Goal: Transaction & Acquisition: Purchase product/service

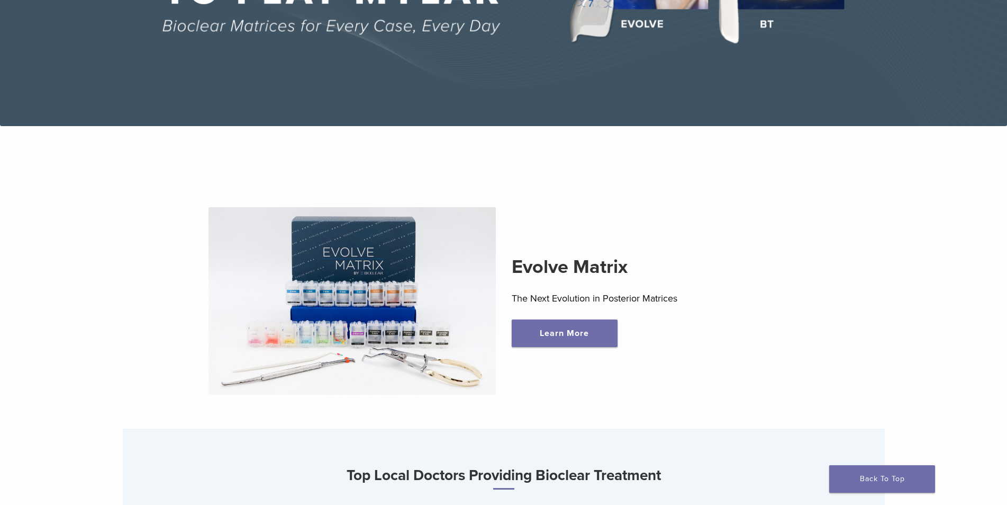
scroll to position [265, 0]
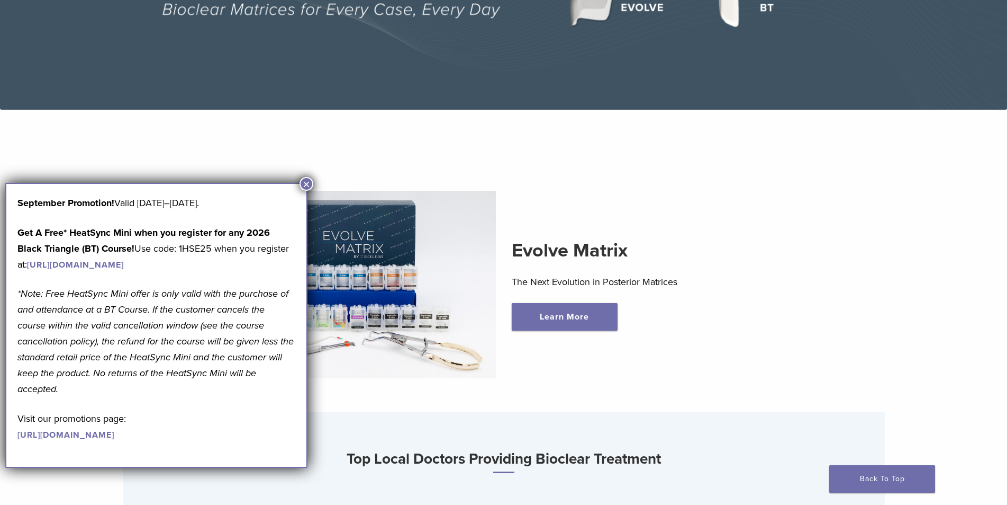
click at [307, 182] on button "×" at bounding box center [307, 184] width 14 height 14
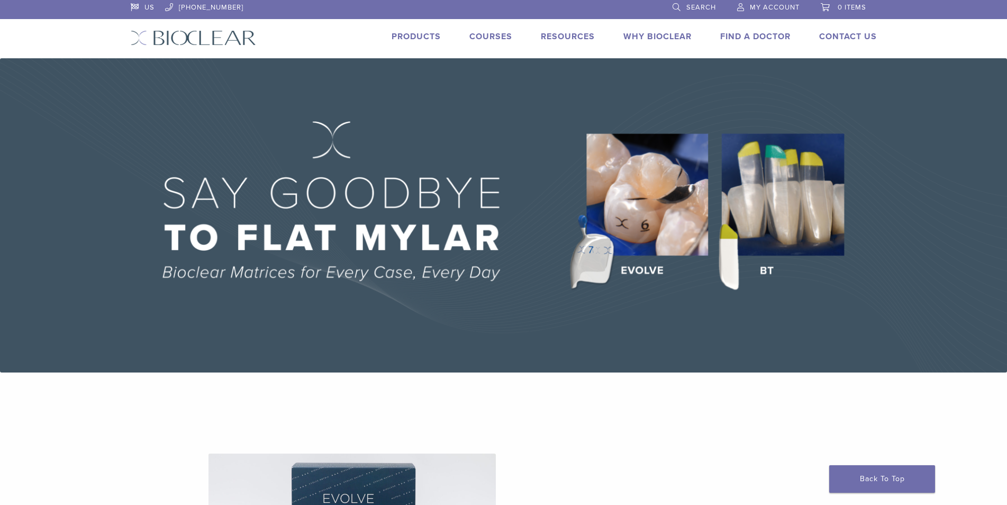
scroll to position [0, 0]
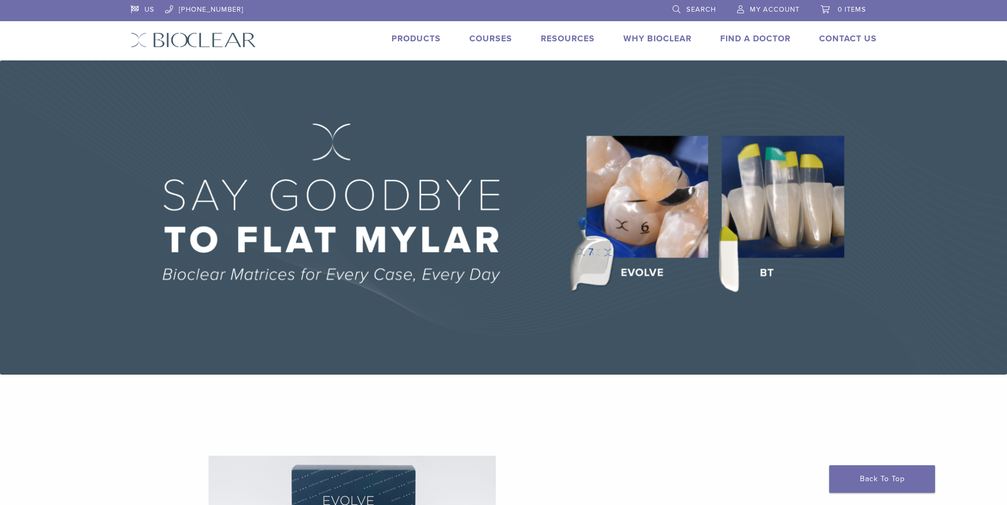
click at [429, 41] on link "Products" at bounding box center [416, 38] width 49 height 11
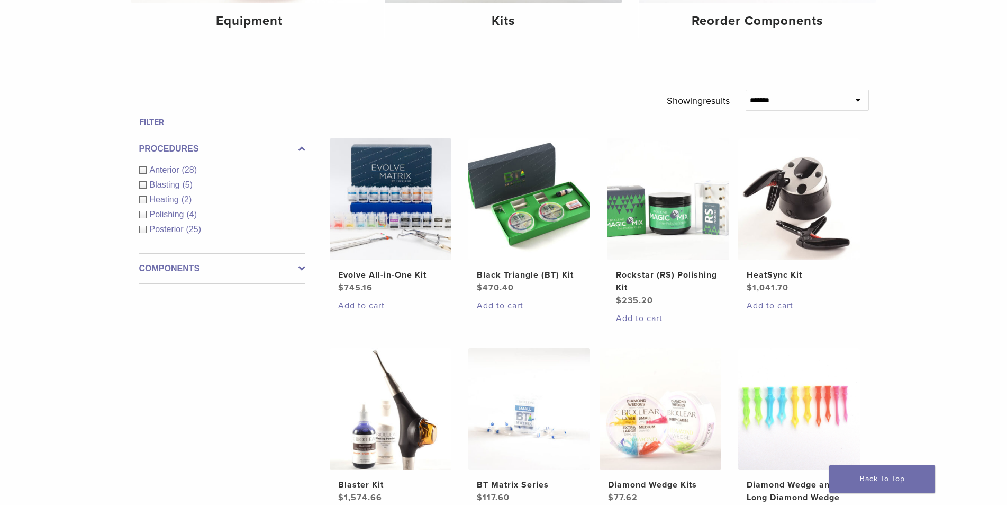
scroll to position [318, 0]
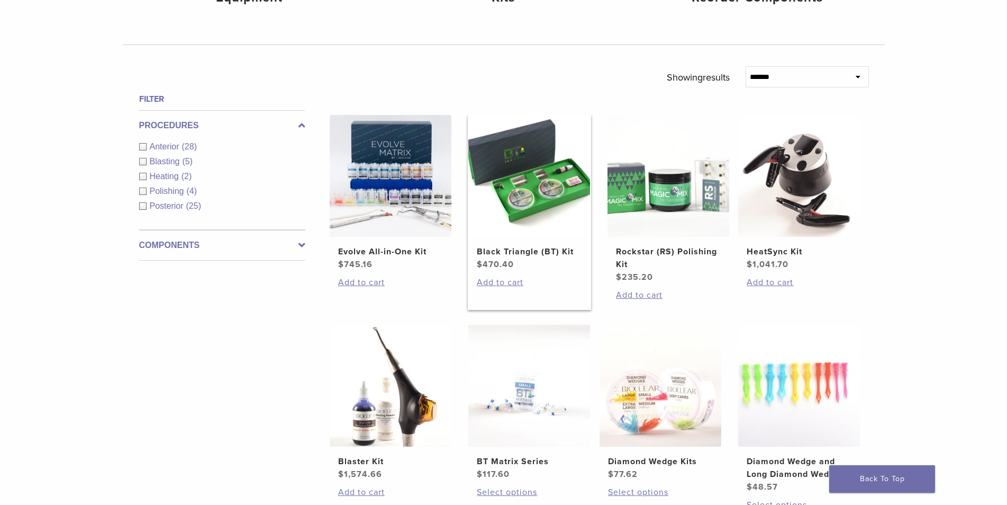
click at [536, 252] on h2 "Black Triangle (BT) Kit" at bounding box center [529, 251] width 105 height 13
